Goal: Task Accomplishment & Management: Manage account settings

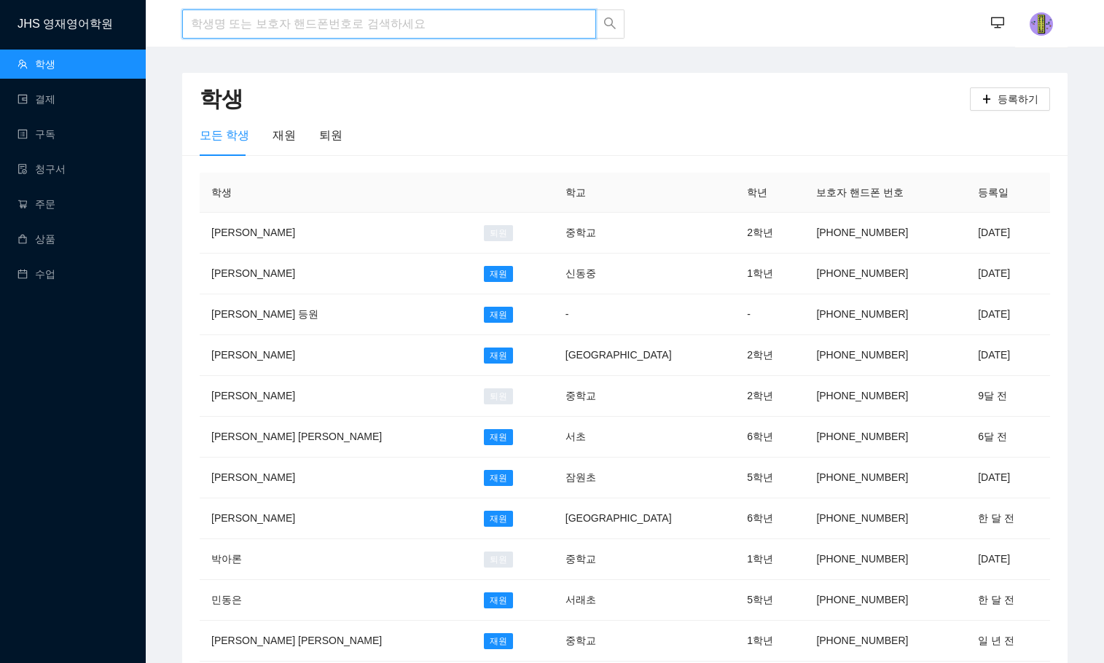
click at [230, 25] on input "search" at bounding box center [389, 23] width 414 height 29
type input "d"
type input "인"
type input "이수인"
click at [243, 26] on input "이수인" at bounding box center [389, 23] width 414 height 29
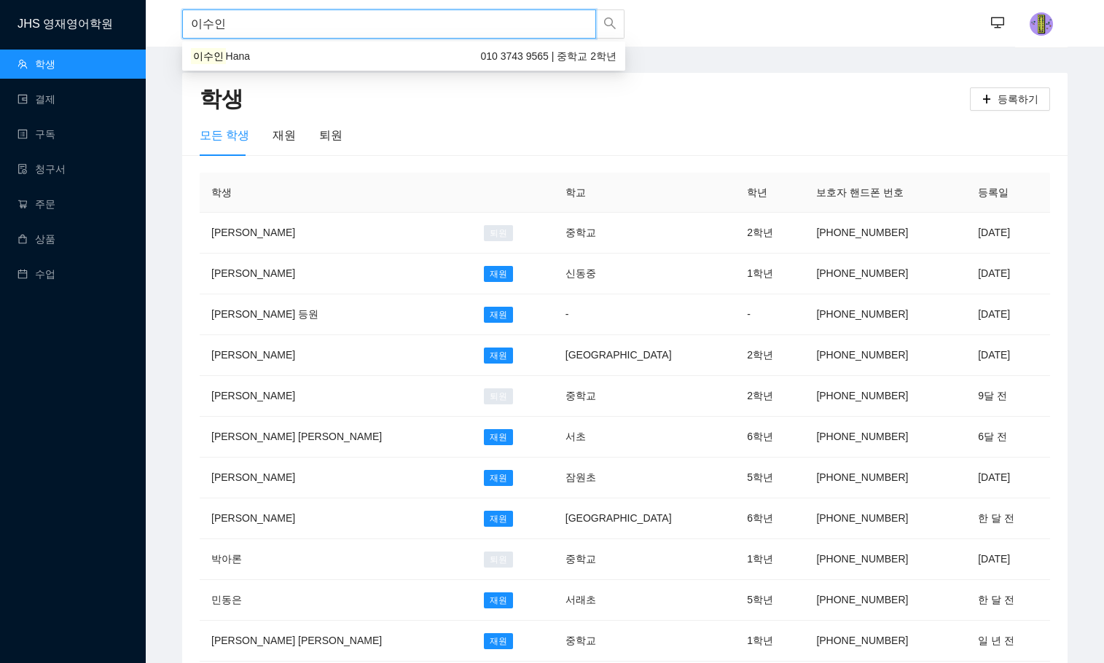
click at [235, 60] on span "Hana" at bounding box center [238, 56] width 24 height 12
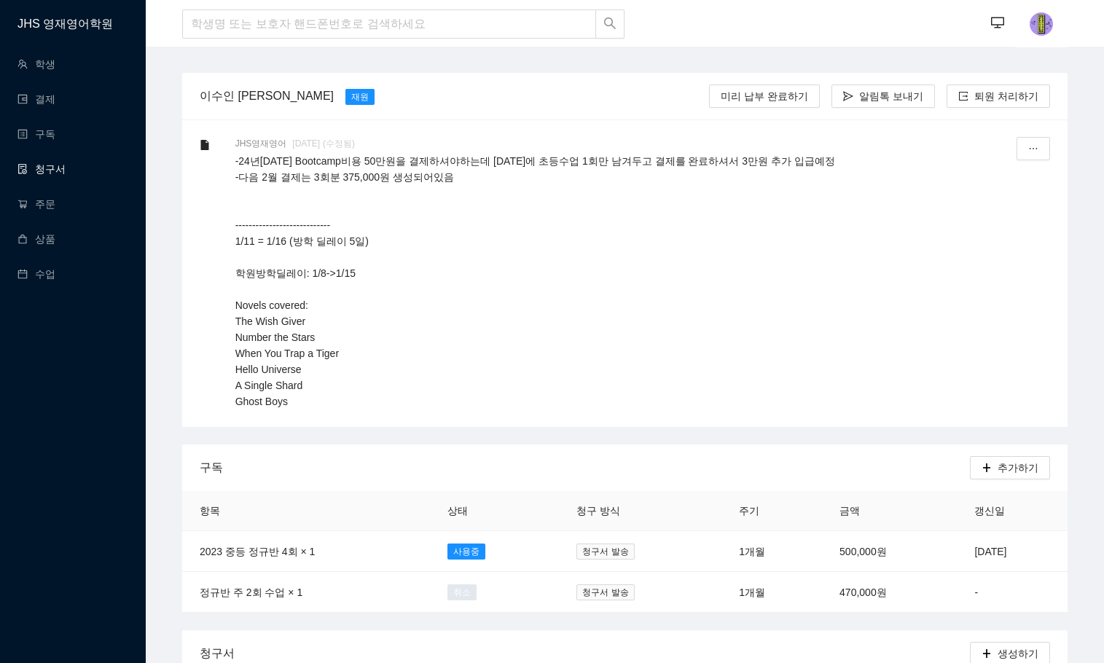
click at [52, 171] on link "청구서" at bounding box center [41, 169] width 48 height 12
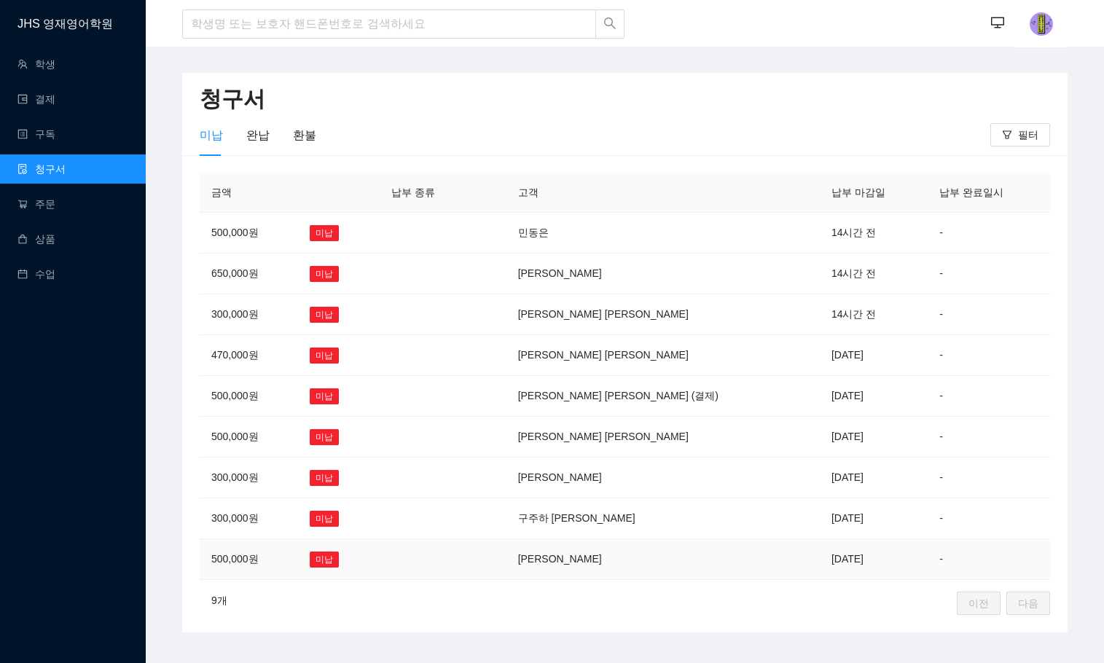
click at [598, 561] on td "김지아" at bounding box center [662, 559] width 313 height 41
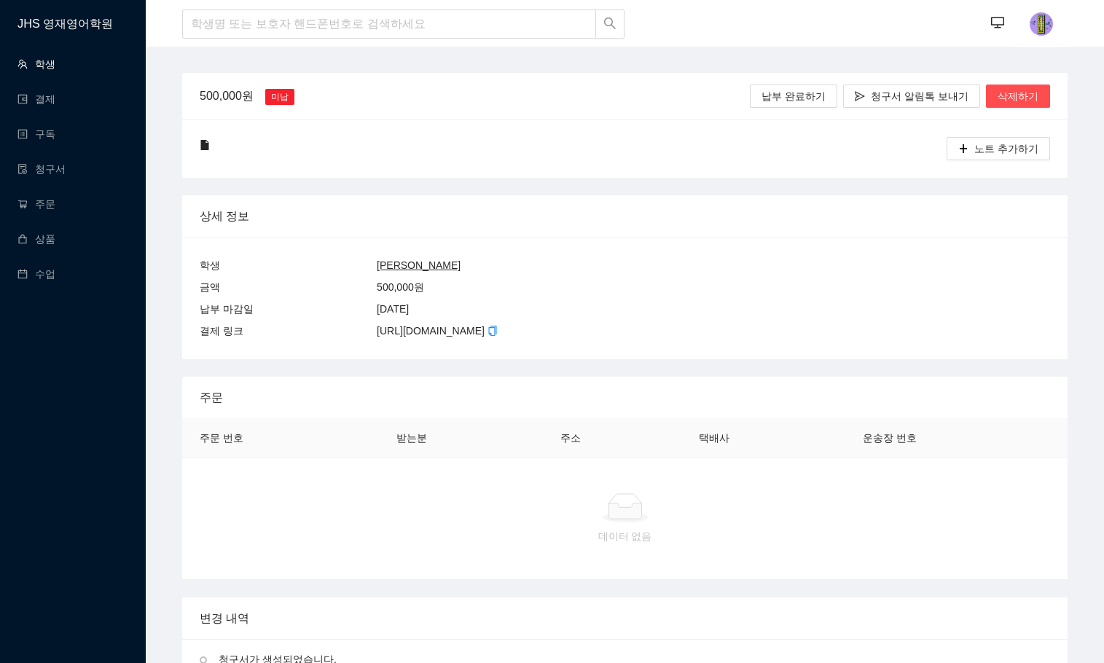
click at [55, 67] on link "학생" at bounding box center [36, 64] width 38 height 12
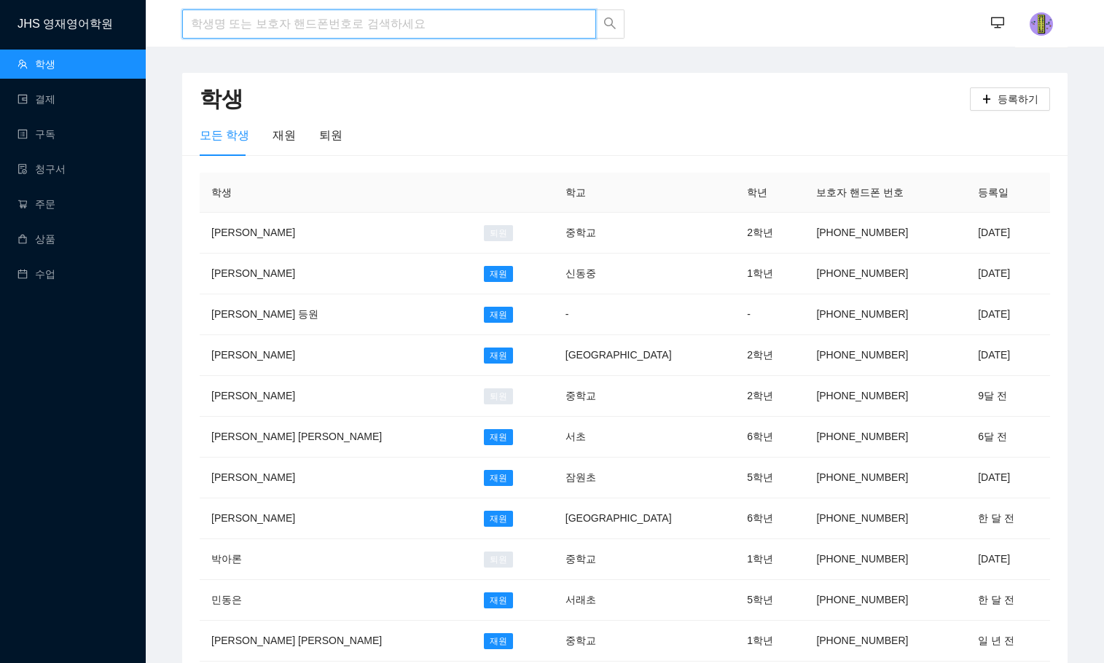
click at [230, 14] on input "search" at bounding box center [389, 23] width 414 height 29
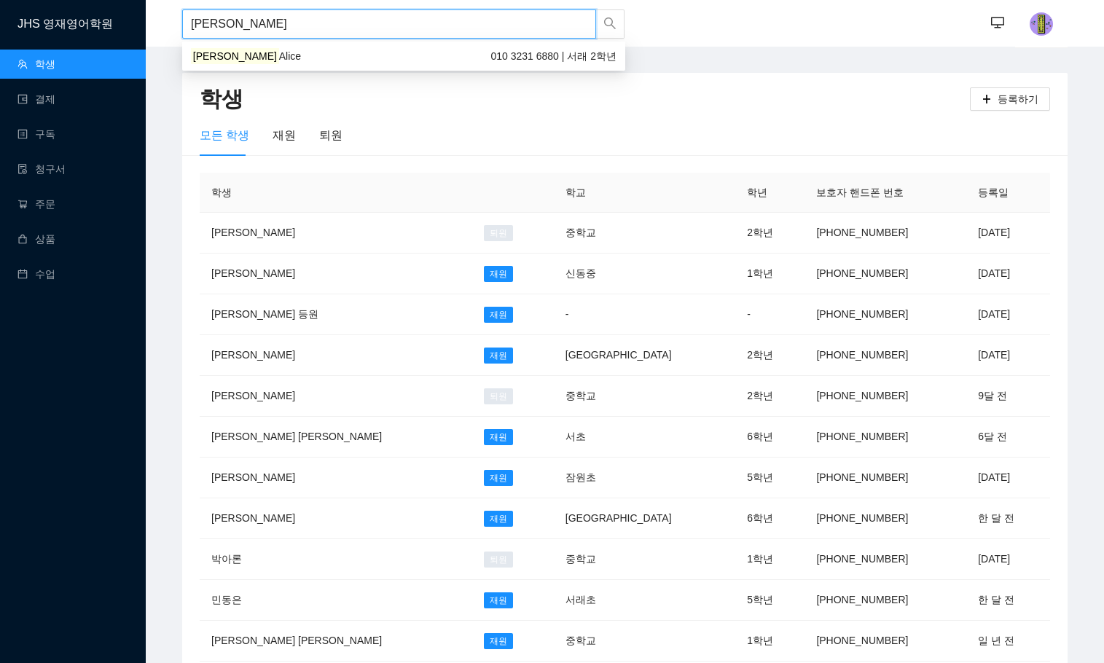
type input "[PERSON_NAME]"
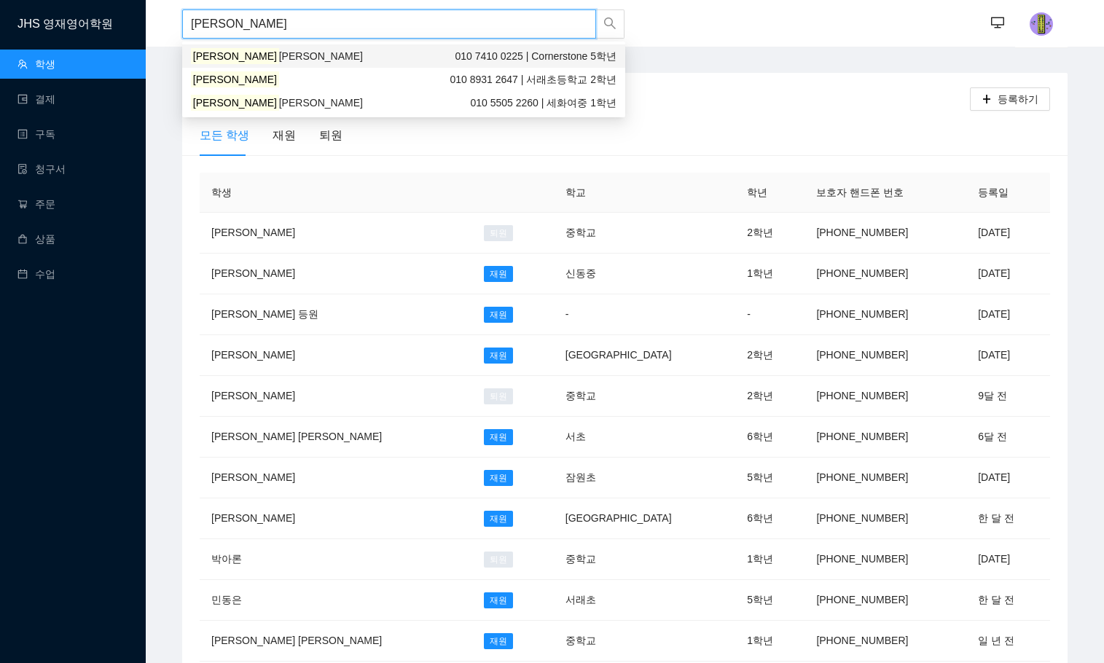
click at [257, 49] on div "[PERSON_NAME] [PERSON_NAME] 010 7410 0225 | Cornerstone 5학년" at bounding box center [404, 56] width 426 height 16
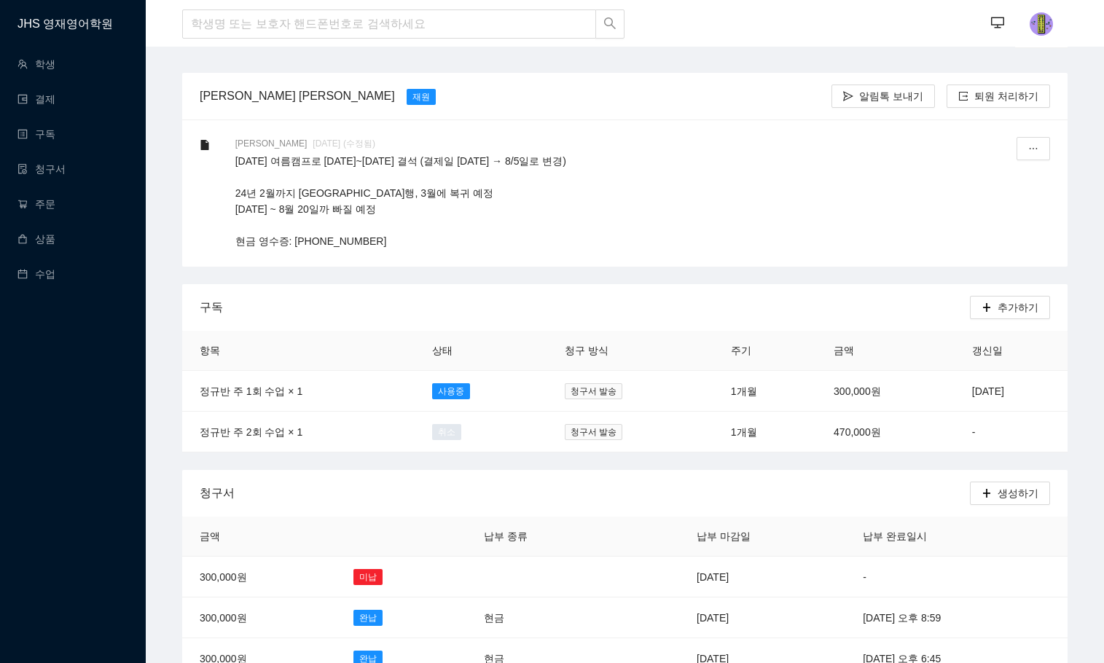
scroll to position [146, 0]
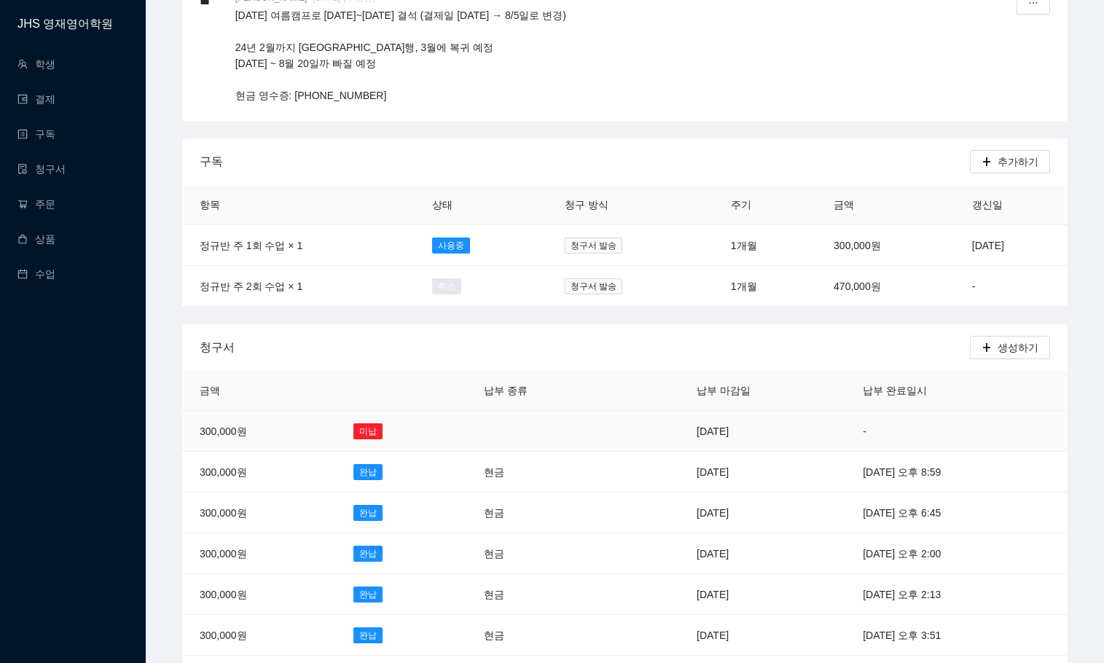
click at [680, 428] on td "[DATE]" at bounding box center [762, 431] width 166 height 41
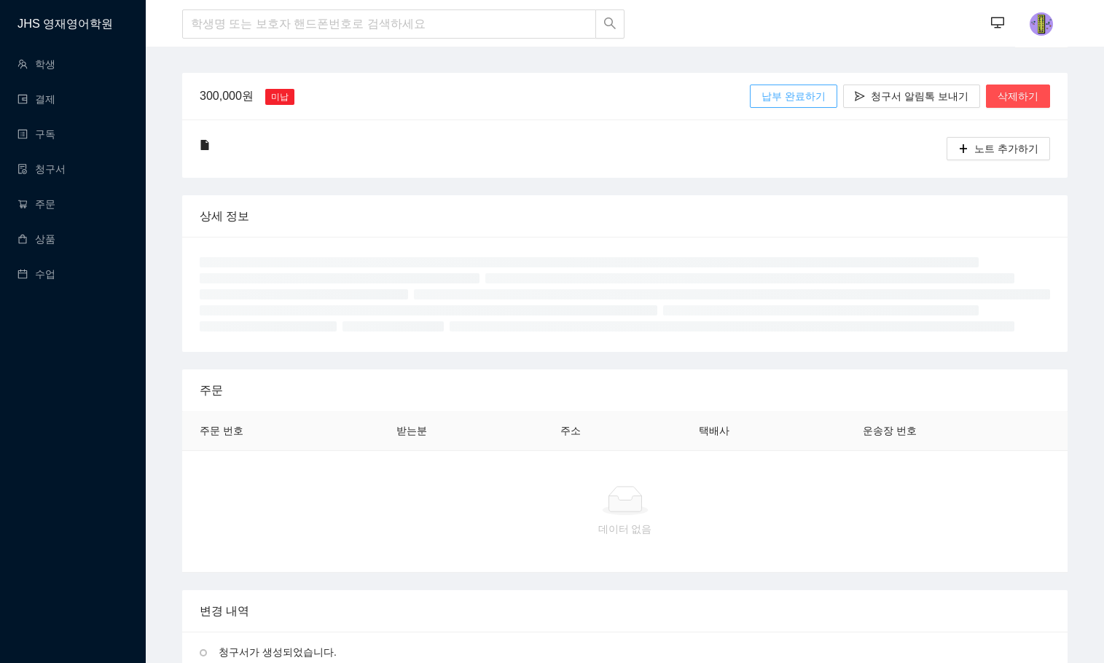
click at [806, 98] on span "납부 완료하기" at bounding box center [794, 96] width 64 height 16
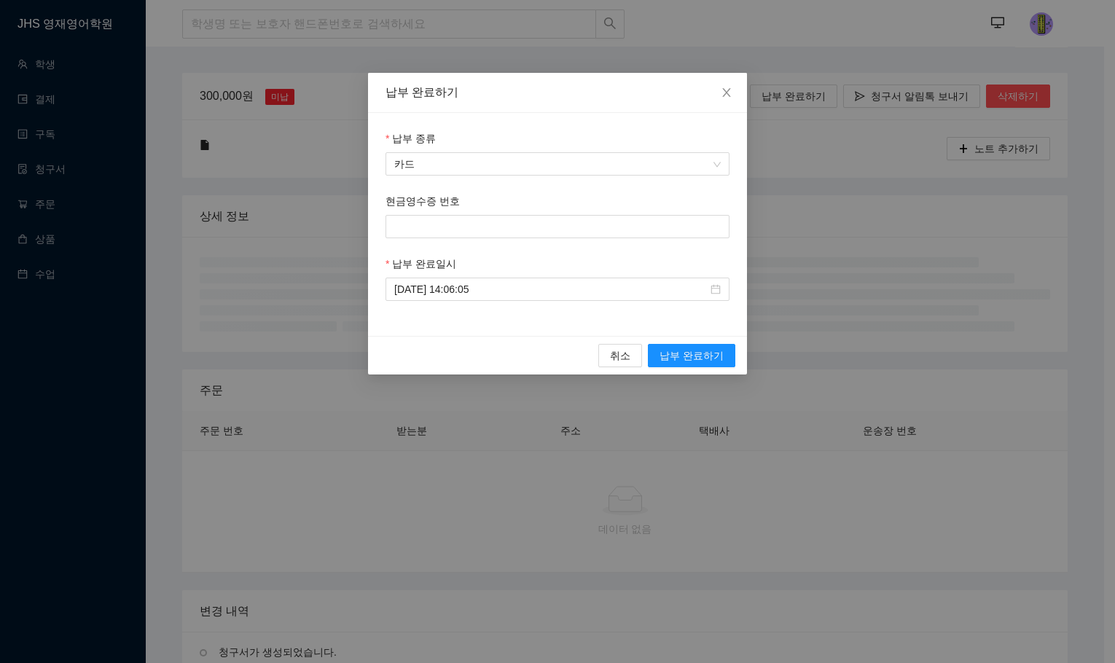
click at [574, 150] on div "납부 종류" at bounding box center [557, 141] width 344 height 22
click at [574, 158] on span "카드" at bounding box center [557, 164] width 326 height 22
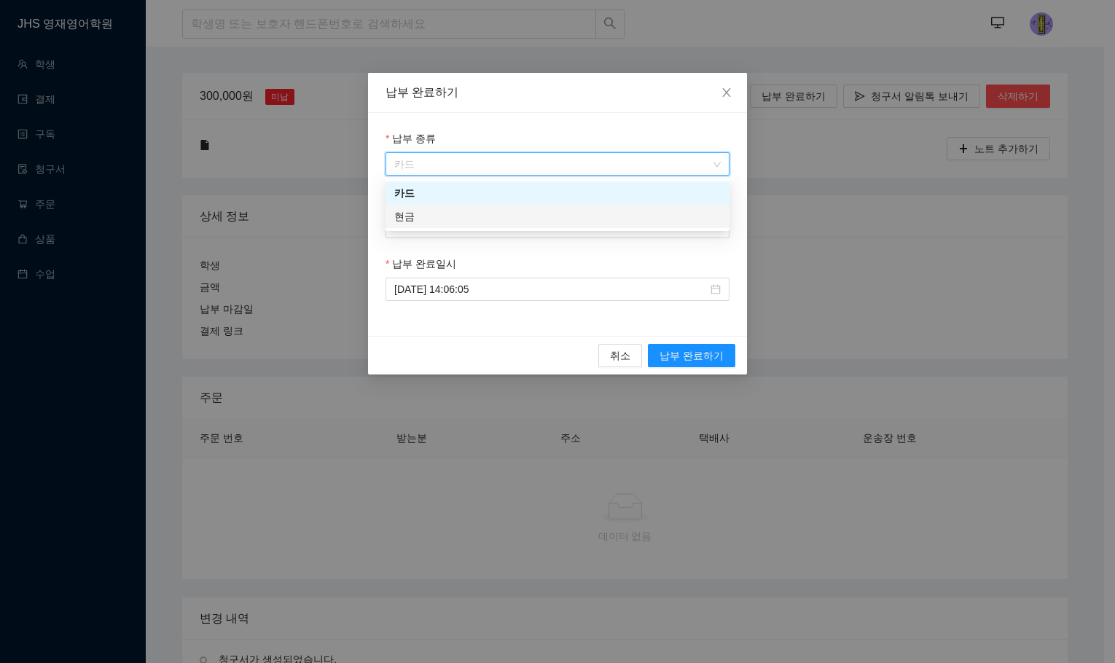
click at [560, 212] on div "현금" at bounding box center [557, 216] width 326 height 16
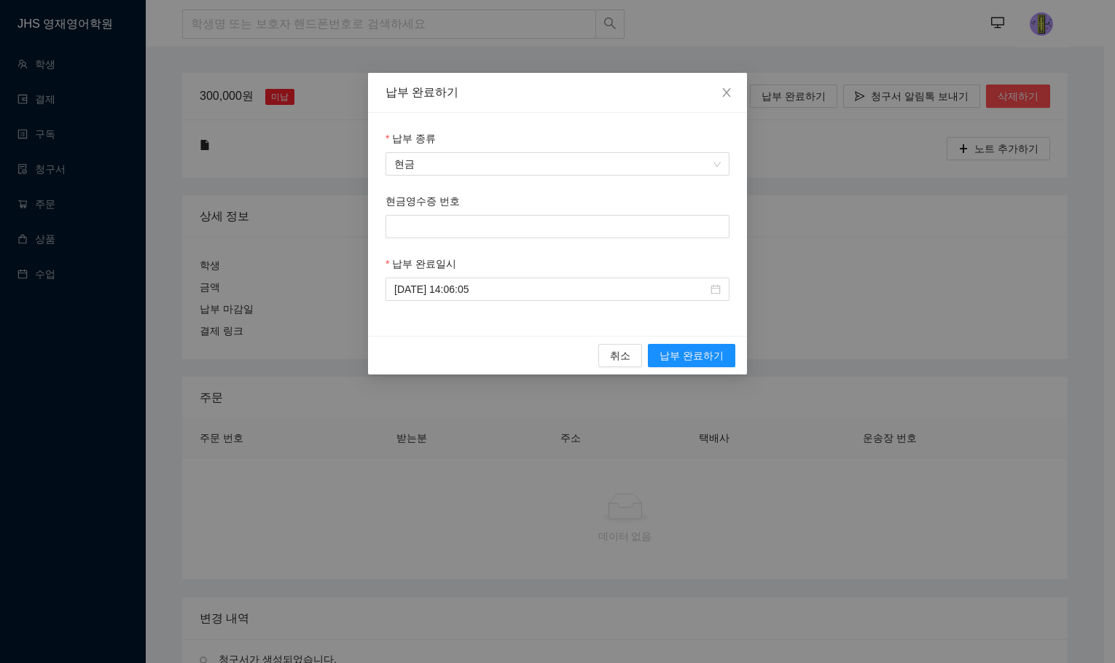
click at [708, 340] on div "취소 납부 완료하기" at bounding box center [557, 355] width 379 height 39
click at [708, 356] on span "납부 완료하기" at bounding box center [691, 356] width 64 height 16
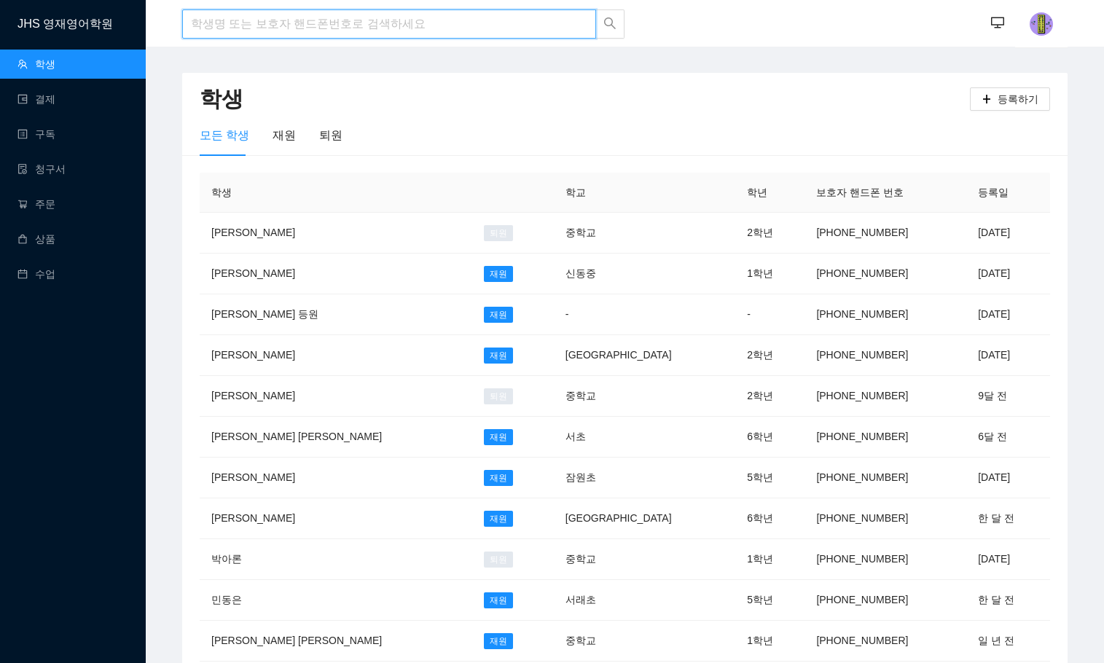
click at [285, 23] on input "search" at bounding box center [389, 23] width 414 height 29
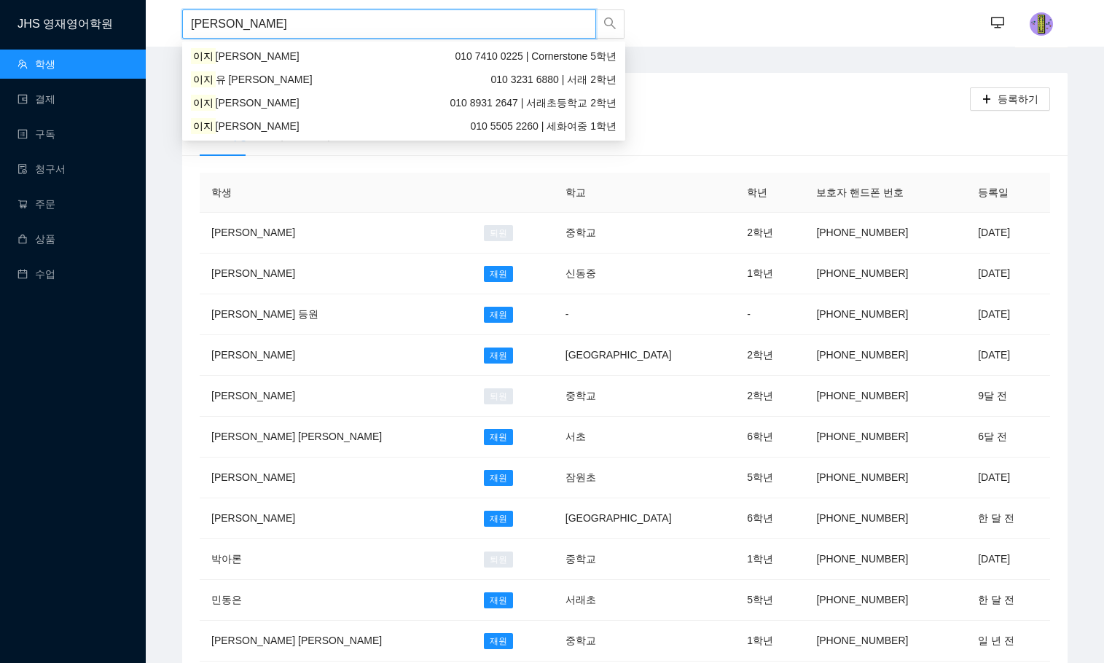
type input "[PERSON_NAME]"
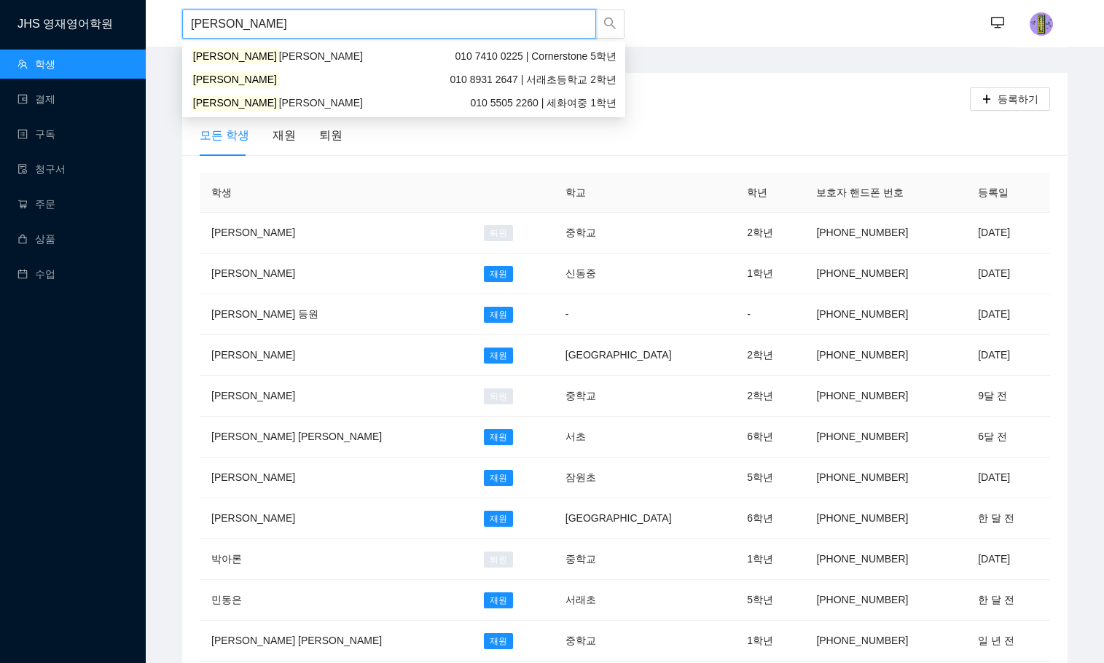
click at [278, 57] on div "[PERSON_NAME] [PERSON_NAME] 010 7410 0225 | Cornerstone 5학년" at bounding box center [404, 56] width 426 height 16
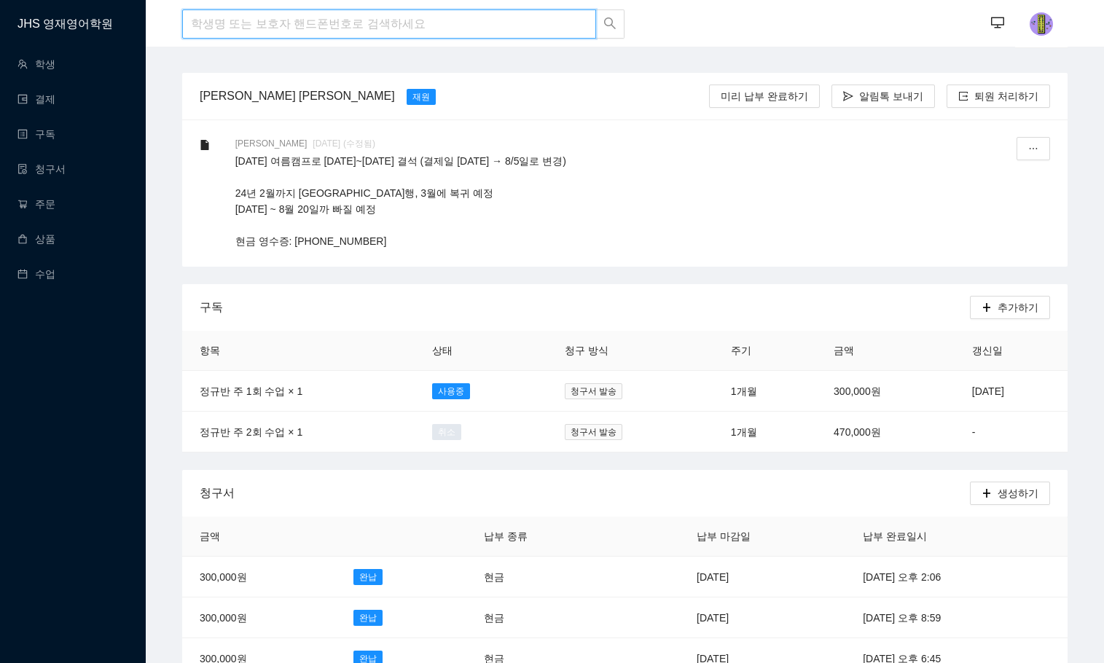
click at [373, 32] on input "search" at bounding box center [389, 23] width 414 height 29
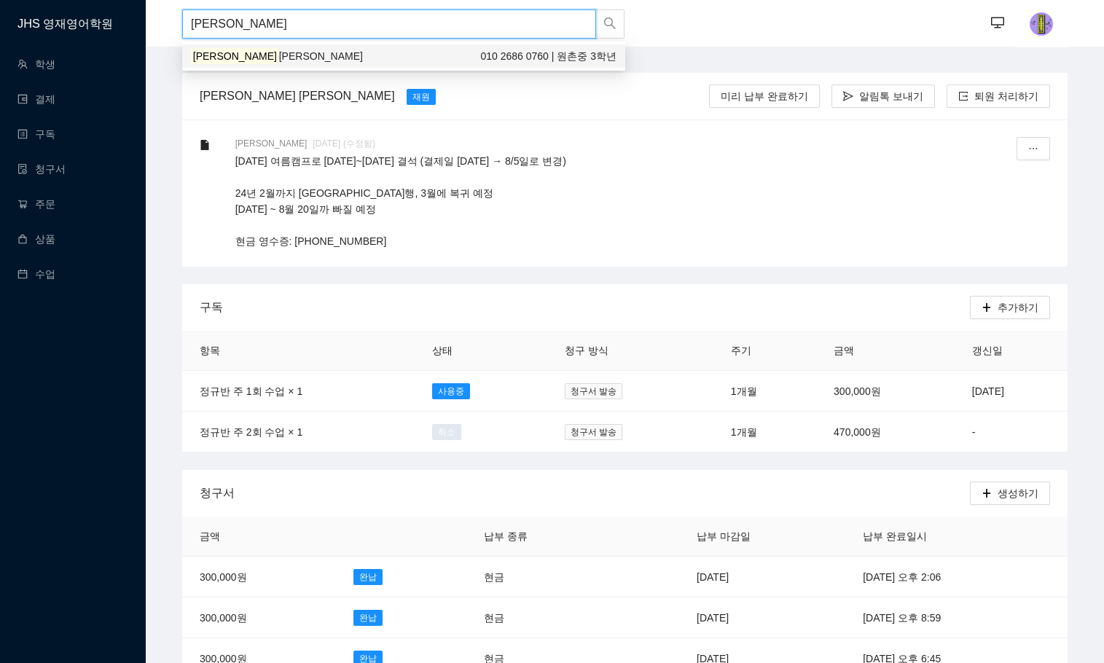
click at [372, 55] on div "[PERSON_NAME] [PERSON_NAME] 010 2686 0760 | 원촌중 3학년" at bounding box center [404, 56] width 426 height 16
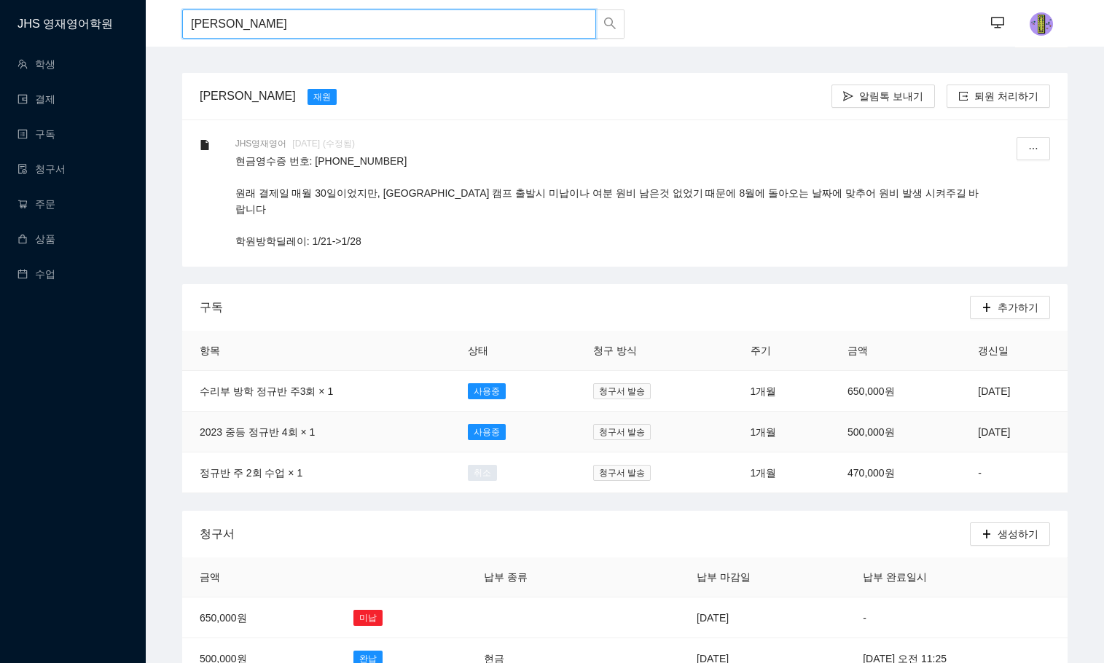
scroll to position [291, 0]
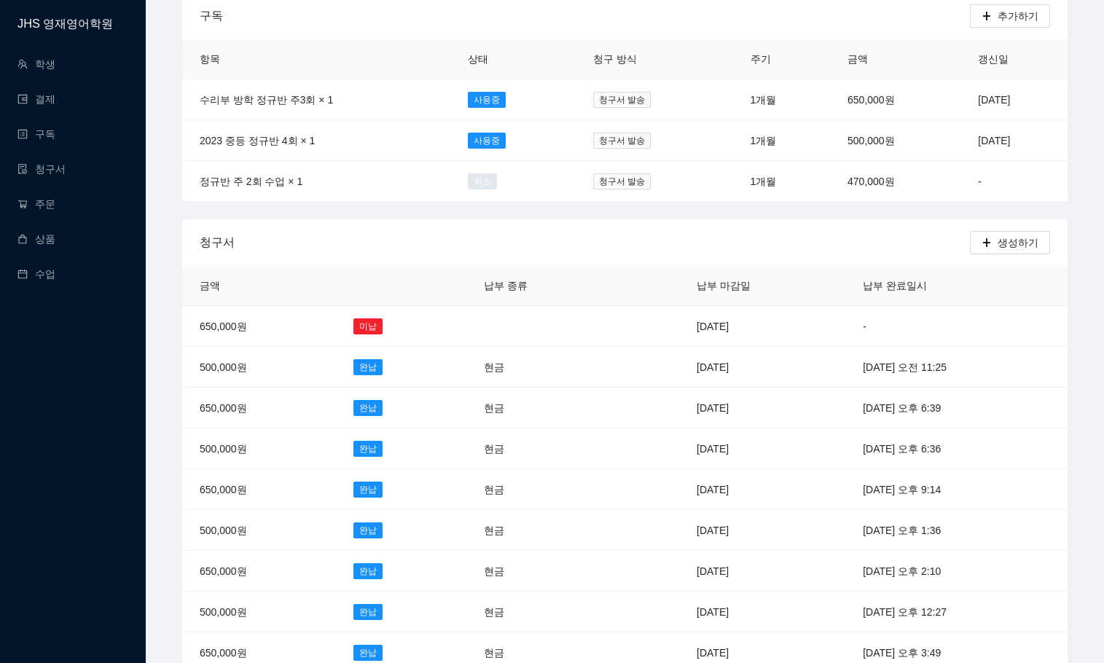
type input "[PERSON_NAME]"
